Goal: Information Seeking & Learning: Learn about a topic

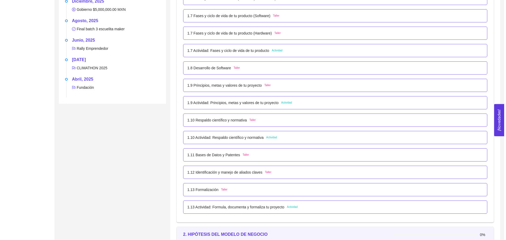
scroll to position [290, 0]
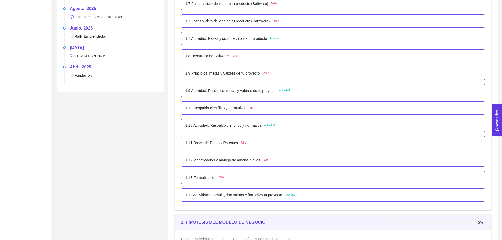
click at [232, 109] on p "1.10 Respaldo científico y normativa" at bounding box center [215, 108] width 60 height 6
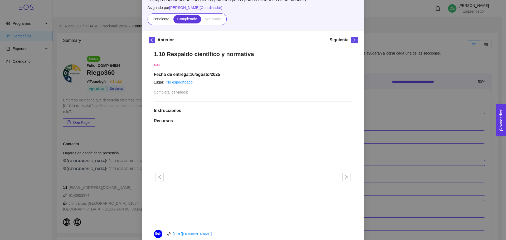
scroll to position [0, 0]
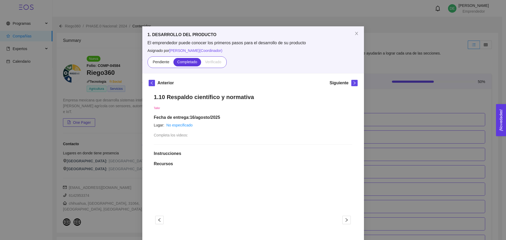
click at [350, 79] on div "Anterior Siguiente 1.10 Respaldo científico y normativa Taller Fecha de entrega…" at bounding box center [253, 240] width 222 height 332
click at [353, 81] on icon "right" at bounding box center [355, 83] width 4 height 4
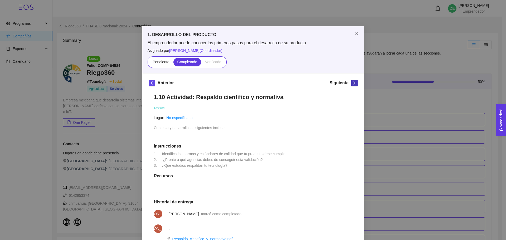
click at [353, 81] on icon "right" at bounding box center [355, 83] width 4 height 4
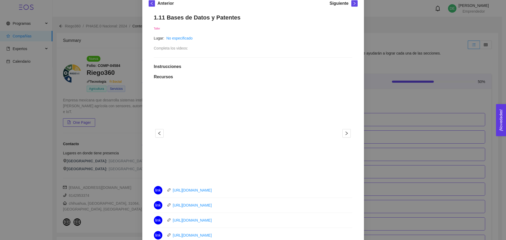
scroll to position [124, 0]
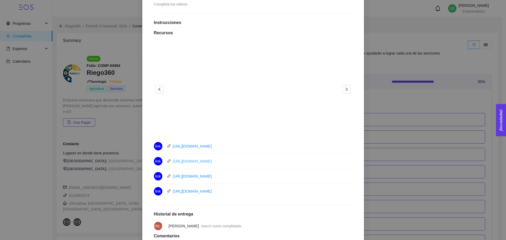
click at [186, 159] on link "[URL][DOMAIN_NAME]" at bounding box center [192, 161] width 39 height 4
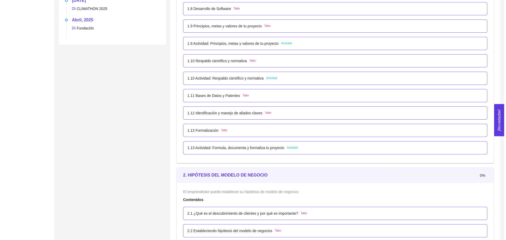
scroll to position [343, 0]
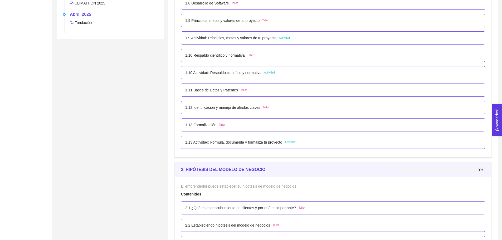
click at [227, 57] on p "1.10 Respaldo científico y normativa" at bounding box center [215, 55] width 60 height 6
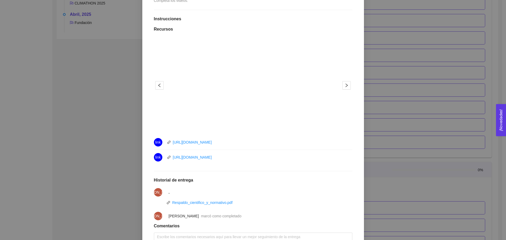
scroll to position [177, 0]
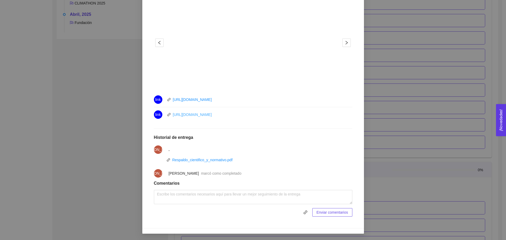
click at [193, 115] on link "https://youtu.be/QOcA_Tjmo4s" at bounding box center [192, 115] width 39 height 4
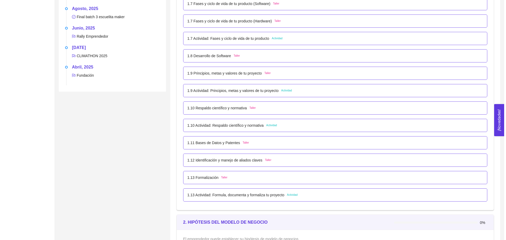
scroll to position [316, 0]
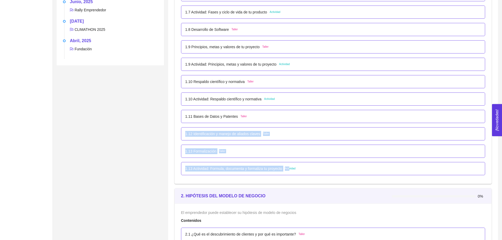
drag, startPoint x: 265, startPoint y: 117, endPoint x: 290, endPoint y: 175, distance: 62.8
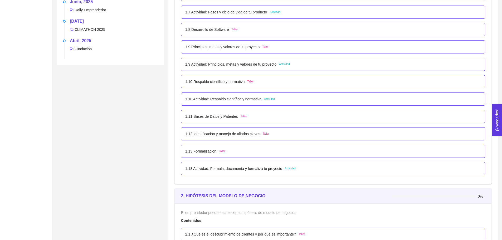
click at [319, 170] on div "1.13 Actividad: Formula, documenta y formaliza tu proyecto Actividad" at bounding box center [333, 169] width 296 height 6
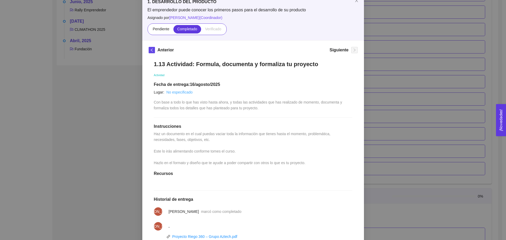
scroll to position [95, 0]
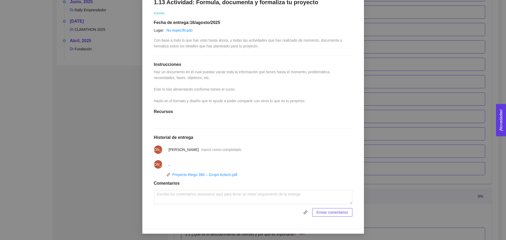
click at [75, 142] on div "1. DESARROLLO DEL PRODUCTO El emprendedor puede conocer los primeros pasos para…" at bounding box center [253, 120] width 506 height 240
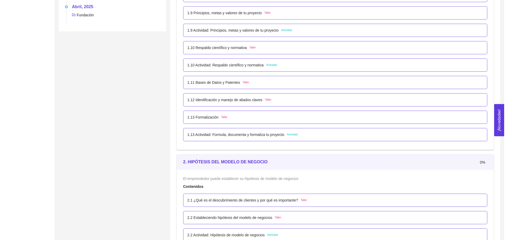
scroll to position [343, 0]
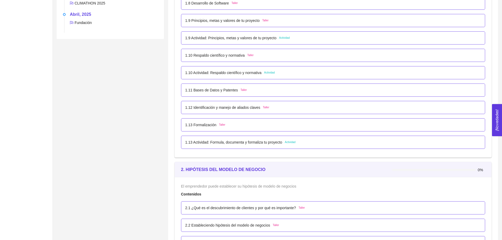
click at [212, 88] on p "1.11 Bases de Datos y Patentes" at bounding box center [211, 90] width 53 height 6
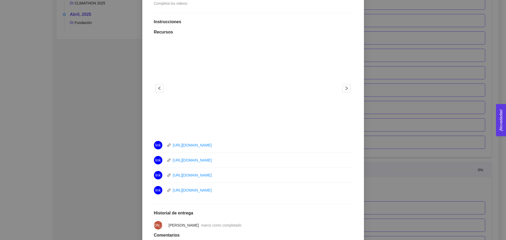
scroll to position [184, 0]
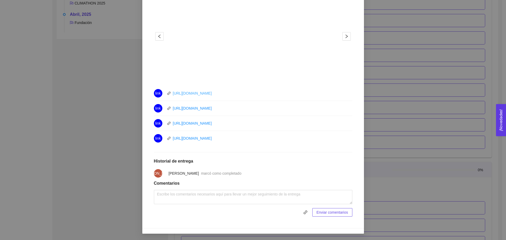
click at [212, 93] on link "[URL][DOMAIN_NAME]" at bounding box center [192, 93] width 39 height 4
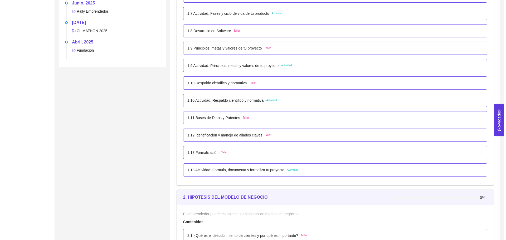
scroll to position [324, 0]
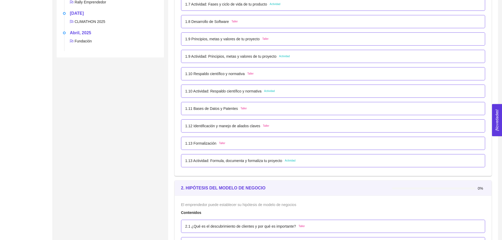
click at [228, 108] on p "1.11 Bases de Datos y Patentes" at bounding box center [211, 109] width 53 height 6
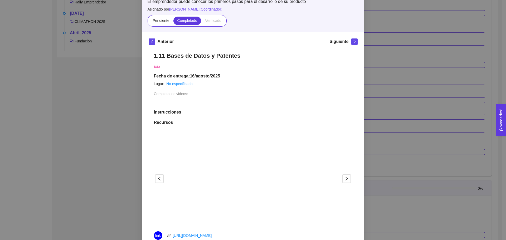
scroll to position [184, 0]
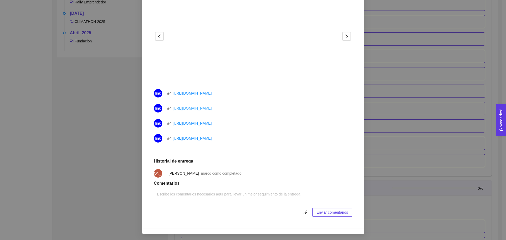
click at [212, 109] on link "https://youtu.be/q1B8N8BO_DU" at bounding box center [192, 108] width 39 height 4
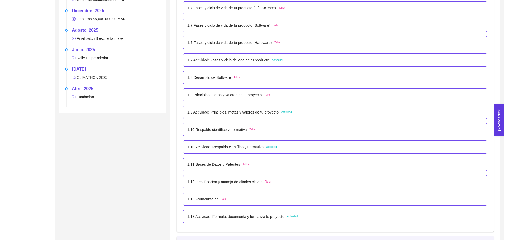
scroll to position [343, 0]
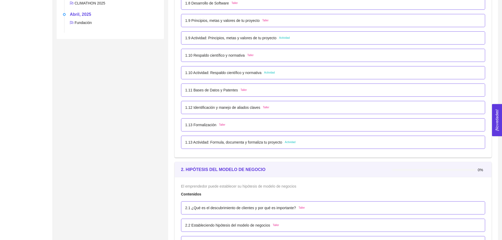
click at [237, 109] on p "1.12 Identificación y manejo de aliados claves" at bounding box center [222, 108] width 75 height 6
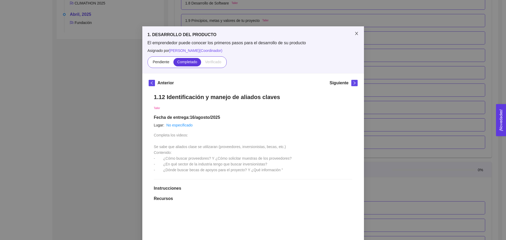
click at [351, 31] on span "Close" at bounding box center [356, 33] width 15 height 15
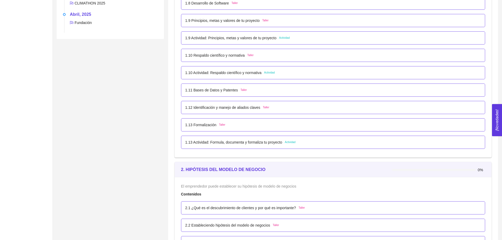
click at [197, 89] on p "1.11 Bases de Datos y Patentes" at bounding box center [211, 90] width 53 height 6
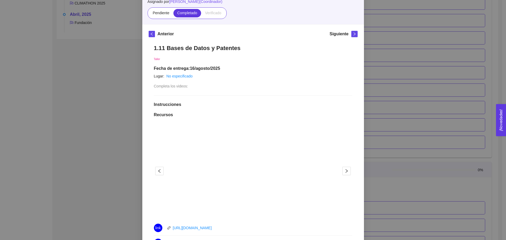
scroll to position [132, 0]
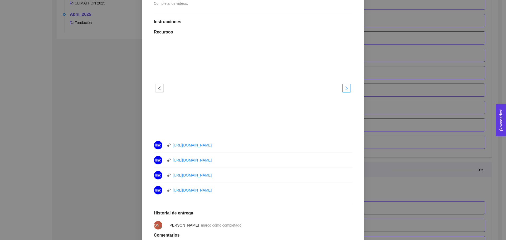
click at [345, 86] on icon "right" at bounding box center [347, 88] width 4 height 4
click at [345, 87] on icon "right" at bounding box center [347, 88] width 4 height 4
click at [346, 89] on icon "right" at bounding box center [347, 88] width 4 height 4
click at [410, 128] on div "1. DESARROLLO DEL PRODUCTO El emprendedor puede conocer los primeros pasos para…" at bounding box center [253, 120] width 506 height 240
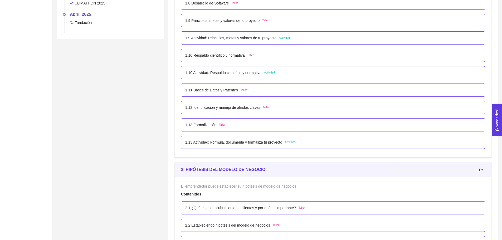
click at [236, 110] on p "1.12 Identificación y manejo de aliados claves" at bounding box center [222, 108] width 75 height 6
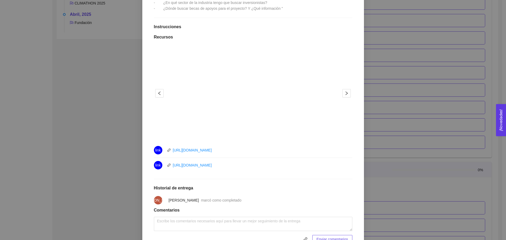
scroll to position [162, 0]
click at [346, 93] on icon "right" at bounding box center [347, 93] width 4 height 4
click at [156, 95] on button "button" at bounding box center [159, 93] width 8 height 8
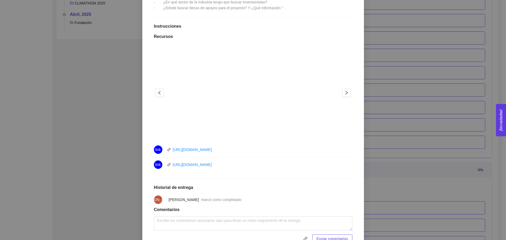
click at [387, 121] on div "1. DESARROLLO DEL PRODUCTO El emprendedor puede conocer los primeros pasos para…" at bounding box center [253, 120] width 506 height 240
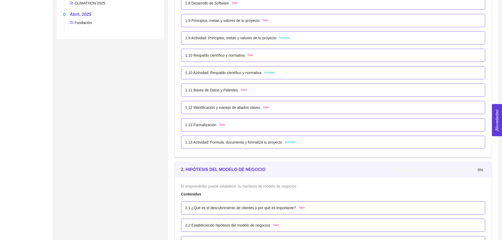
click at [227, 126] on div "1.13 Formalización Taller" at bounding box center [333, 125] width 296 height 6
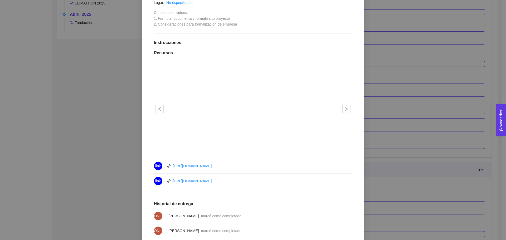
scroll to position [132, 0]
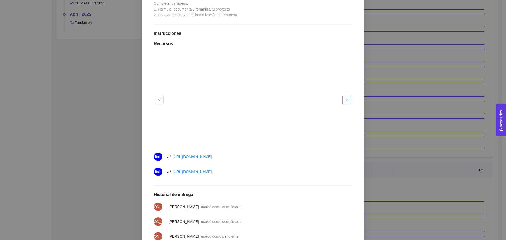
click at [343, 98] on span "right" at bounding box center [347, 100] width 8 height 4
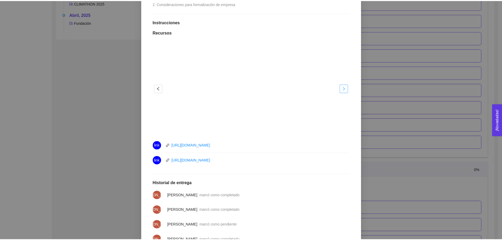
scroll to position [131, 0]
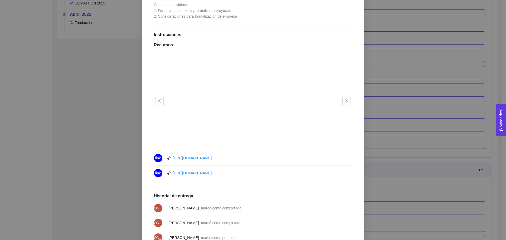
click at [70, 51] on div "1. DESARROLLO DEL PRODUCTO El emprendedor puede conocer los primeros pasos para…" at bounding box center [253, 120] width 506 height 240
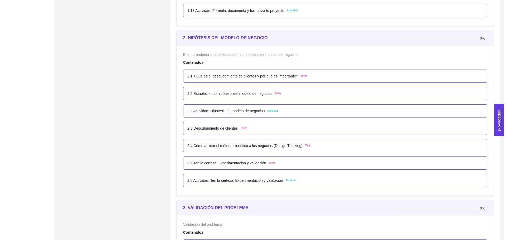
scroll to position [501, 0]
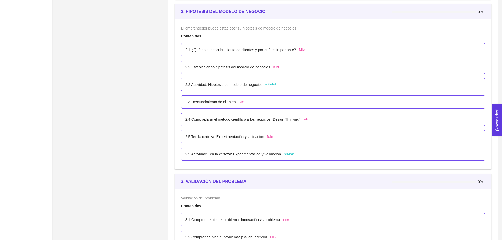
click at [214, 55] on div "2.1 ¿Qué es el descubrimiento de clientes y por qué es importante? Taller" at bounding box center [333, 49] width 304 height 13
click at [218, 47] on p "2.1 ¿Qué es el descubrimiento de clientes y por qué es importante?" at bounding box center [240, 50] width 111 height 6
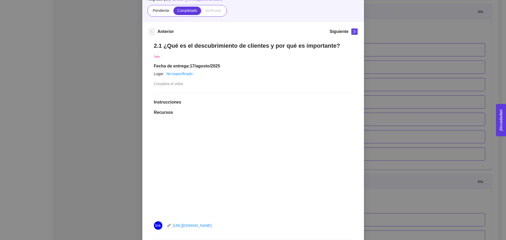
scroll to position [51, 0]
click at [353, 30] on icon "right" at bounding box center [355, 32] width 4 height 4
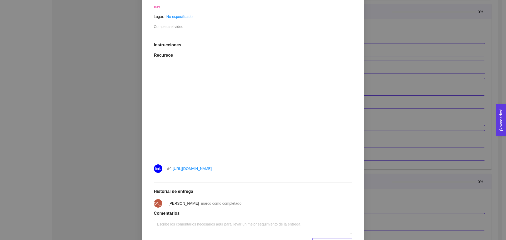
scroll to position [26, 0]
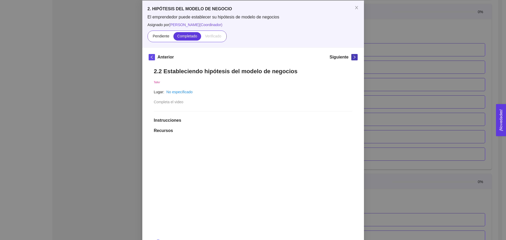
click at [354, 57] on icon "right" at bounding box center [355, 57] width 4 height 4
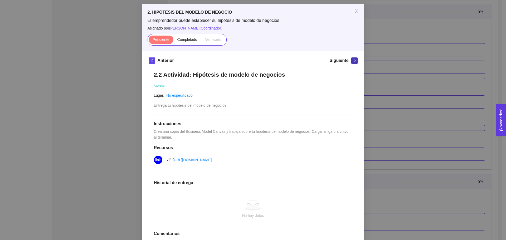
scroll to position [20, 0]
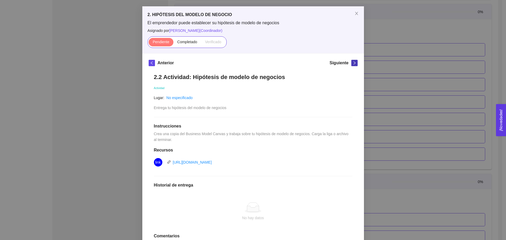
click at [351, 65] on button "button" at bounding box center [354, 63] width 6 height 6
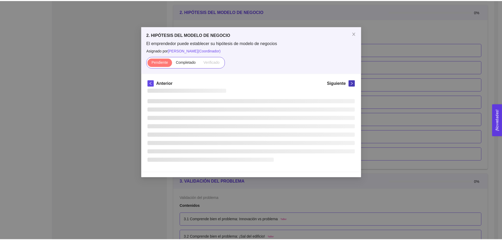
scroll to position [0, 0]
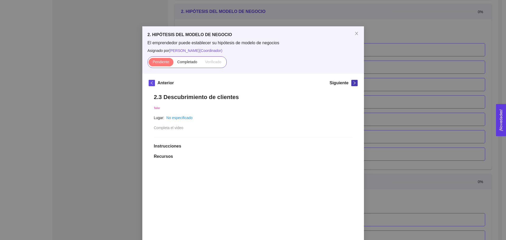
click at [351, 80] on button "button" at bounding box center [354, 83] width 6 height 6
click at [352, 80] on button "button" at bounding box center [354, 83] width 6 height 6
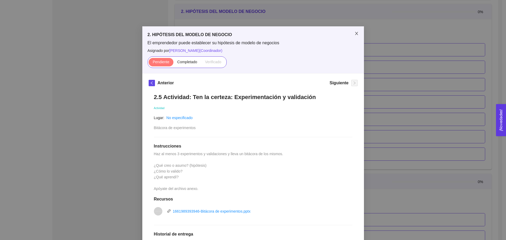
click at [356, 35] on icon "close" at bounding box center [357, 33] width 4 height 4
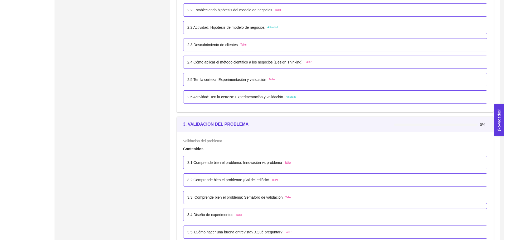
scroll to position [580, 0]
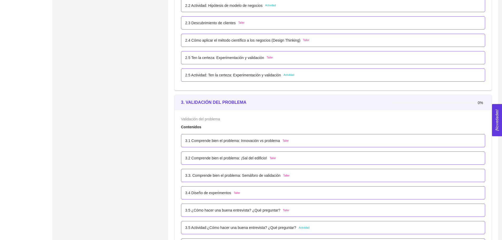
click at [256, 138] on div "3.1 Comprende bien el problema: Innovación vs problema Taller" at bounding box center [333, 140] width 304 height 13
click at [288, 144] on div "3.1 Comprende bien el problema: Innovación vs problema Taller" at bounding box center [333, 140] width 304 height 13
click at [261, 142] on p "3.1 Comprende bien el problema: Innovación vs problema" at bounding box center [232, 141] width 95 height 6
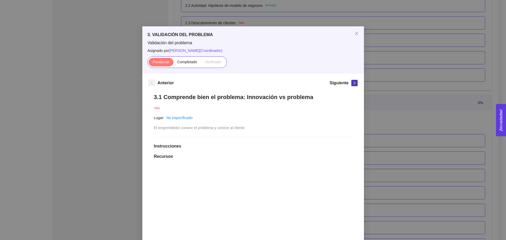
click at [353, 83] on icon "right" at bounding box center [355, 83] width 4 height 4
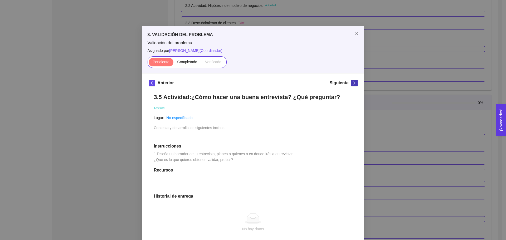
click at [353, 83] on icon "right" at bounding box center [355, 83] width 4 height 4
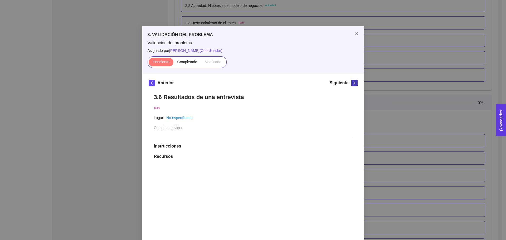
click at [353, 83] on icon "right" at bounding box center [355, 83] width 4 height 4
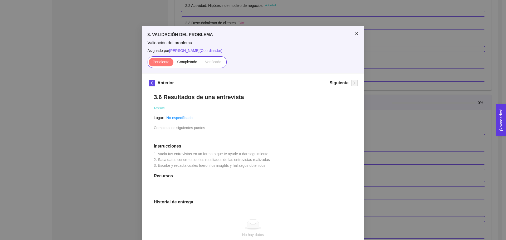
click at [355, 33] on icon "close" at bounding box center [356, 33] width 3 height 3
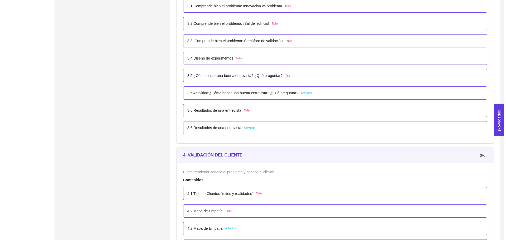
scroll to position [765, 0]
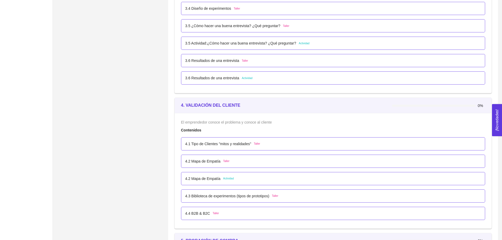
click at [258, 146] on span "Taller" at bounding box center [257, 144] width 6 height 4
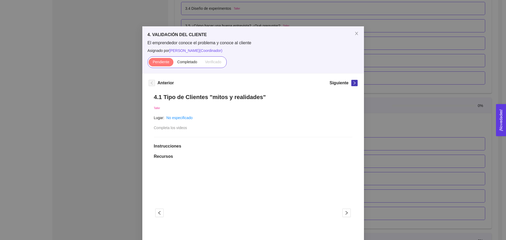
click at [353, 82] on icon "right" at bounding box center [355, 83] width 4 height 4
click at [356, 35] on icon "close" at bounding box center [357, 33] width 4 height 4
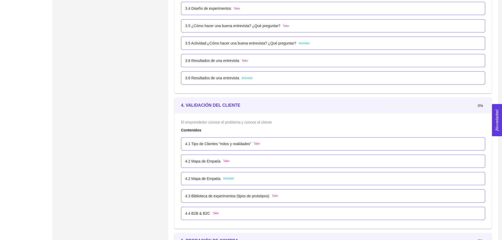
click at [328, 43] on div "3.5 Actividad:¿Cómo hacer una buena entrevista? ¿Qué preguntar? Actividad" at bounding box center [333, 43] width 296 height 6
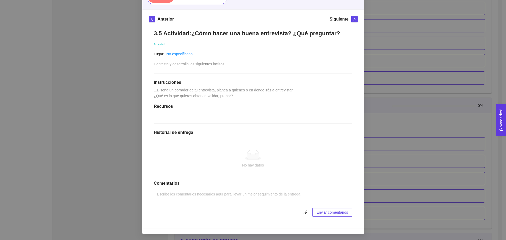
click at [392, 75] on div "3. VALIDACIÓN DEL PROBLEMA Validación del problema Asignado por [PERSON_NAME] (…" at bounding box center [253, 120] width 506 height 240
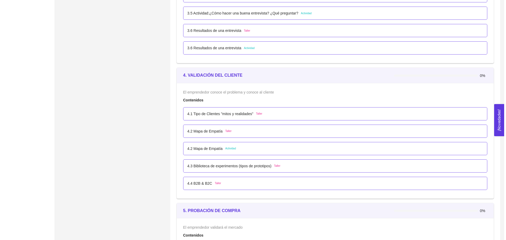
scroll to position [897, 0]
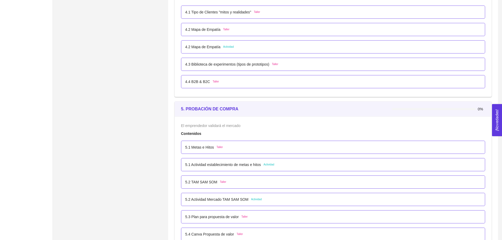
click at [219, 146] on span "Taller" at bounding box center [220, 147] width 6 height 4
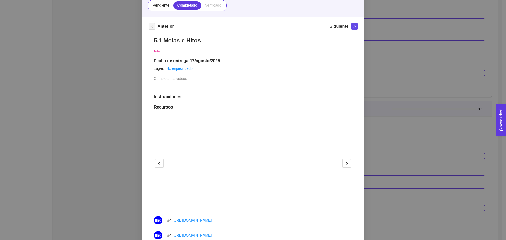
scroll to position [154, 0]
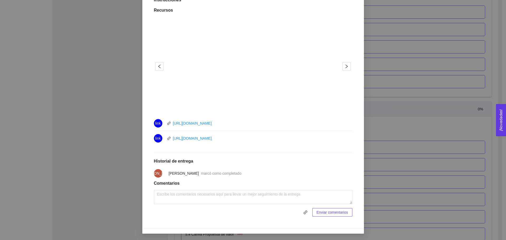
click at [391, 138] on div "5. PROBACIÓN DE COMPRA El emprendedor validará el mercado Asignado por [PERSON_…" at bounding box center [253, 120] width 506 height 240
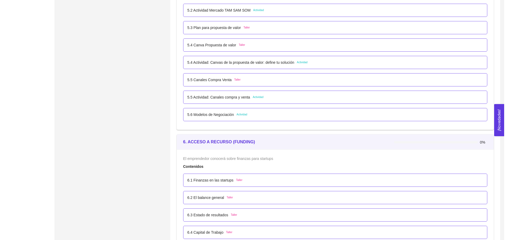
scroll to position [1134, 0]
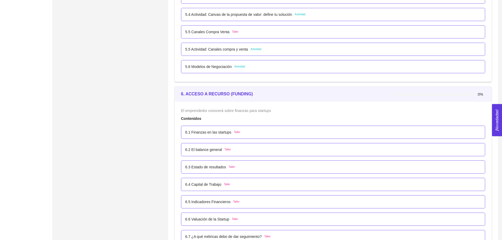
click at [265, 133] on div "6.1 Finanzas en las startups Taller" at bounding box center [333, 132] width 296 height 6
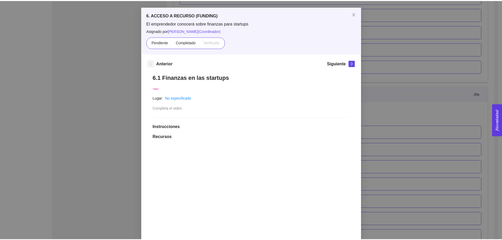
scroll to position [8, 0]
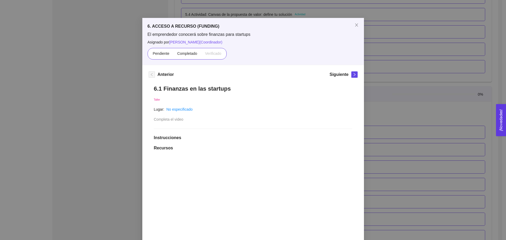
click at [400, 102] on div "6. ACCESO A RECURSO (FUNDING) El emprendedor conocerá sobre finanzas para start…" at bounding box center [253, 120] width 506 height 240
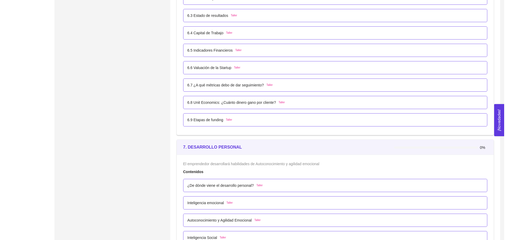
scroll to position [1292, 0]
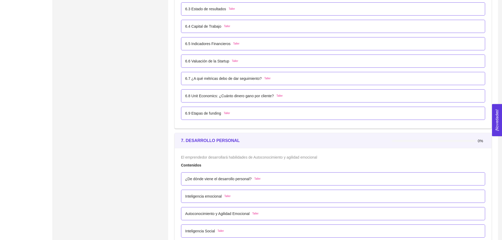
click at [263, 177] on div "¿De dónde viene el desarrollo personal? Taller" at bounding box center [333, 179] width 296 height 6
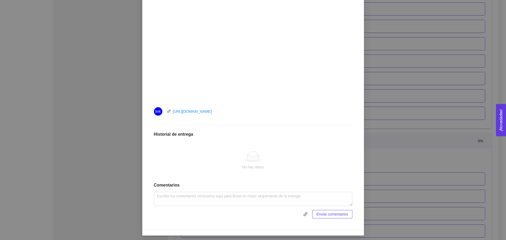
scroll to position [160, 0]
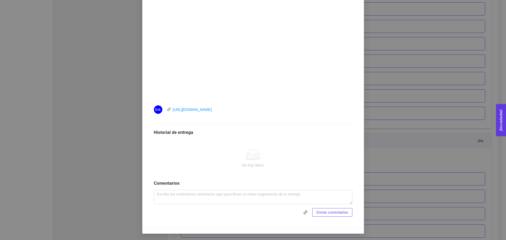
click at [388, 135] on div "7. DESARROLLO PERSONAL El emprendedor desarrollará habilidades de Autoconocimie…" at bounding box center [253, 120] width 506 height 240
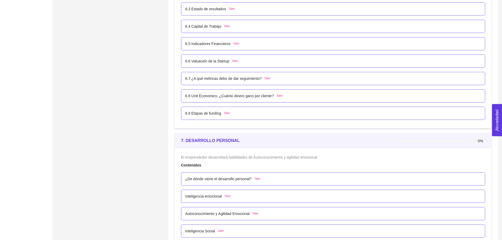
click at [255, 80] on p "6.7 ¿A qué métricas debo de dar seguimiento?" at bounding box center [223, 79] width 76 height 6
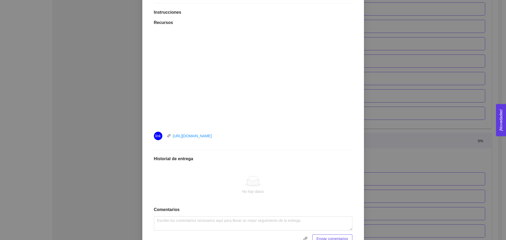
click at [392, 120] on div "6. ACCESO A RECURSO (FUNDING) El emprendedor conocerá sobre finanzas para start…" at bounding box center [253, 120] width 506 height 240
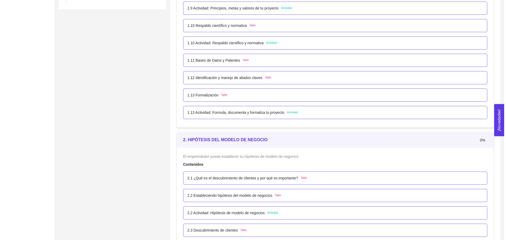
scroll to position [343, 0]
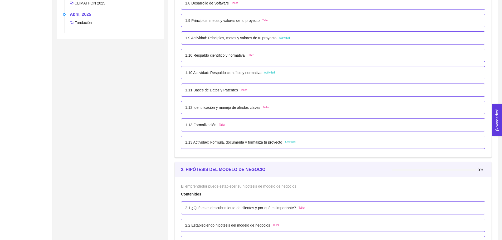
click at [244, 125] on div "1.13 Formalización Taller" at bounding box center [333, 125] width 296 height 6
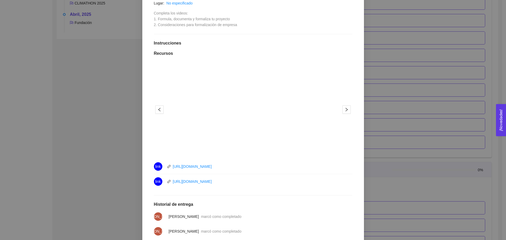
scroll to position [158, 0]
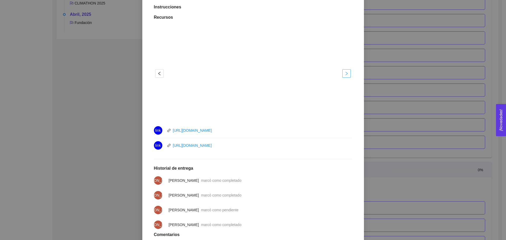
click at [345, 73] on icon "right" at bounding box center [347, 73] width 4 height 4
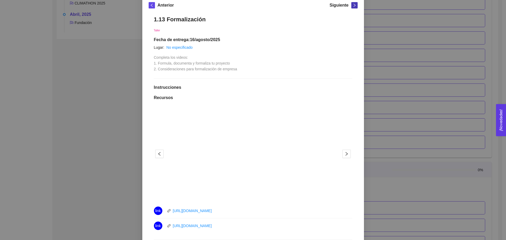
click at [353, 6] on icon "right" at bounding box center [355, 5] width 4 height 4
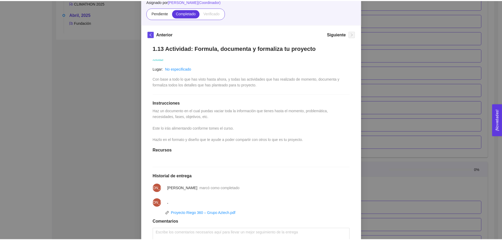
scroll to position [61, 0]
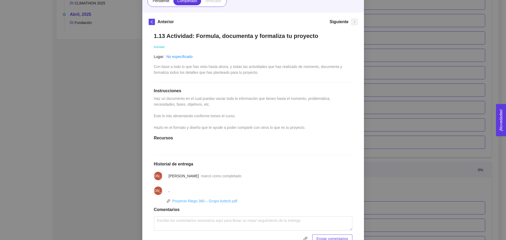
click at [225, 203] on link "Proyecto Riego 360 – Grupo Aztech.pdf" at bounding box center [204, 201] width 65 height 4
click at [391, 124] on div "1. DESARROLLO DEL PRODUCTO El emprendedor puede conocer los primeros pasos para…" at bounding box center [253, 120] width 506 height 240
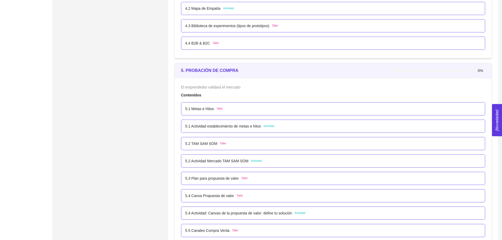
scroll to position [922, 0]
